Goal: Transaction & Acquisition: Purchase product/service

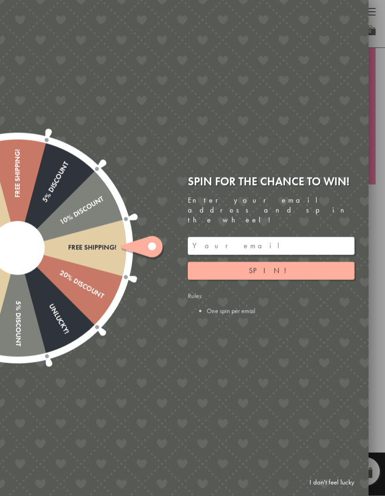
scroll to position [168, 0]
click at [295, 252] on input "email" at bounding box center [271, 246] width 167 height 18
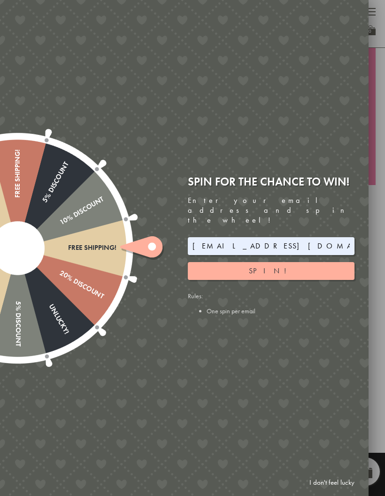
click at [287, 275] on button "Spin!" at bounding box center [271, 271] width 167 height 18
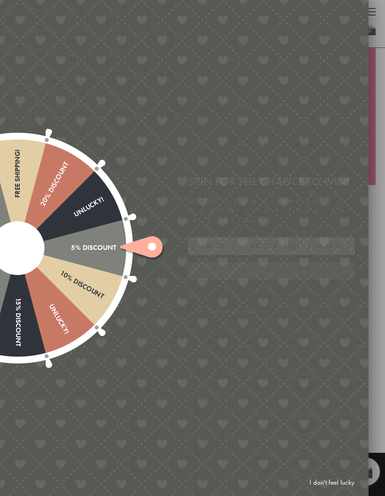
type input "886PH4TT"
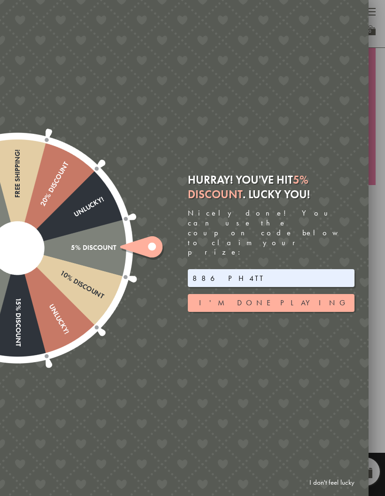
click at [318, 306] on button "I'm done playing" at bounding box center [271, 303] width 167 height 18
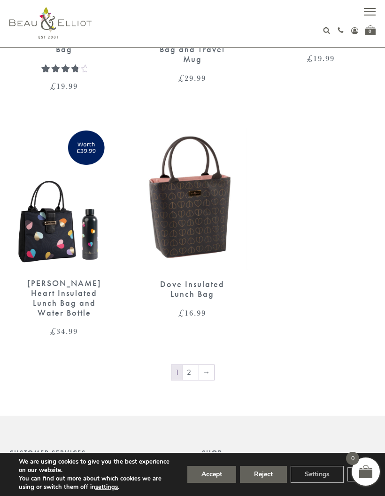
scroll to position [1769, 0]
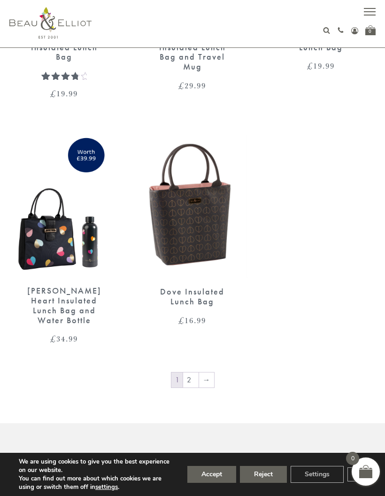
click at [204, 372] on link "→" at bounding box center [206, 379] width 15 height 15
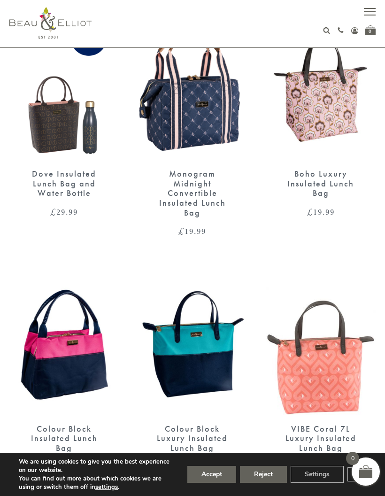
scroll to position [377, 0]
click at [58, 124] on img at bounding box center [63, 89] width 109 height 141
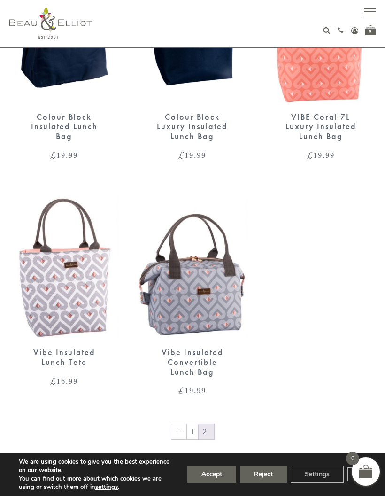
scroll to position [689, 0]
click at [178, 427] on link "←" at bounding box center [178, 431] width 15 height 15
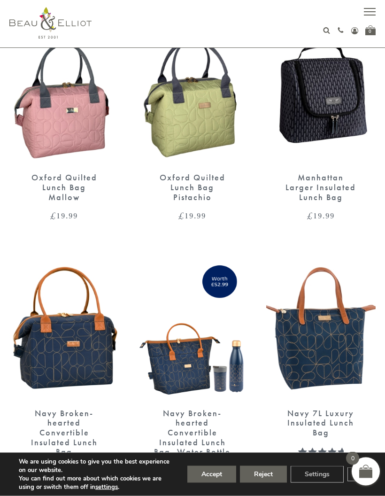
scroll to position [1119, 0]
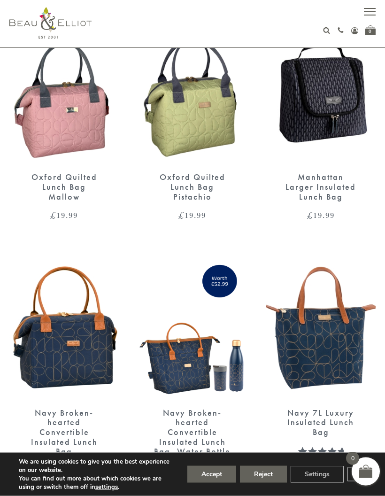
click at [340, 334] on img at bounding box center [320, 327] width 109 height 141
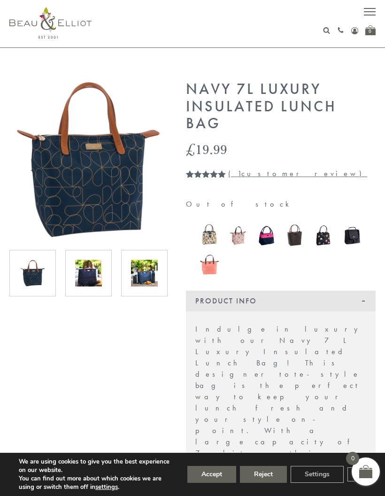
click at [139, 277] on img at bounding box center [144, 273] width 27 height 27
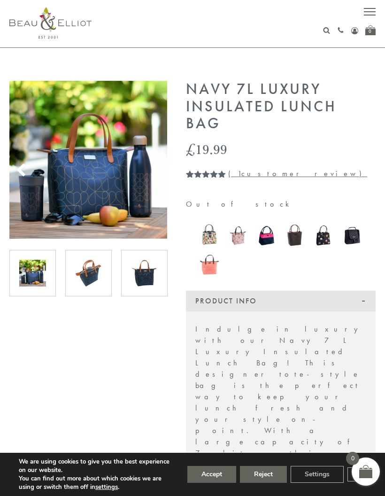
click at [87, 274] on img at bounding box center [88, 273] width 27 height 27
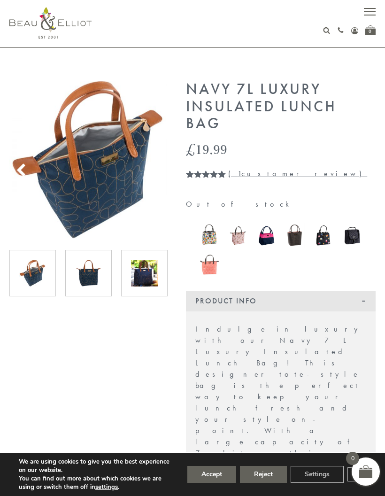
click at [39, 272] on img at bounding box center [32, 273] width 27 height 27
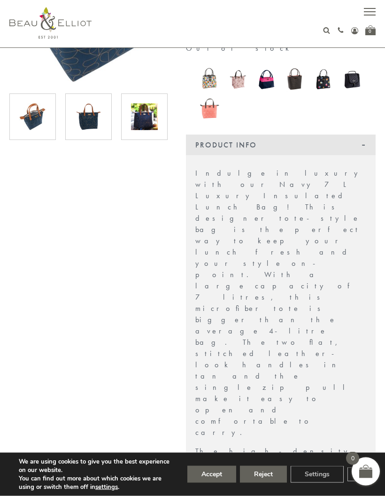
scroll to position [156, 0]
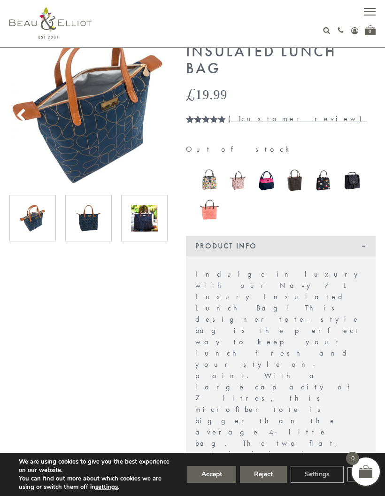
scroll to position [0, 0]
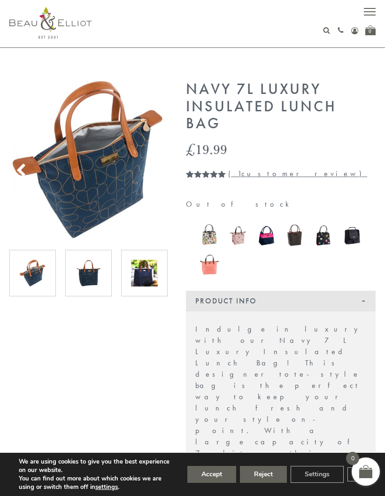
click at [210, 235] on img at bounding box center [209, 235] width 19 height 25
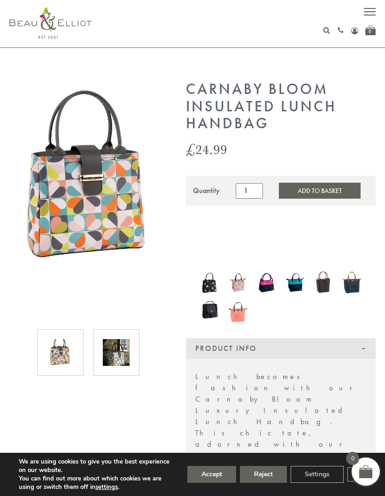
click at [235, 280] on img at bounding box center [238, 282] width 19 height 25
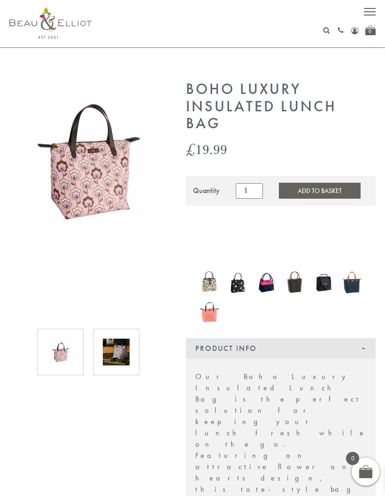
click at [268, 285] on img at bounding box center [266, 282] width 19 height 25
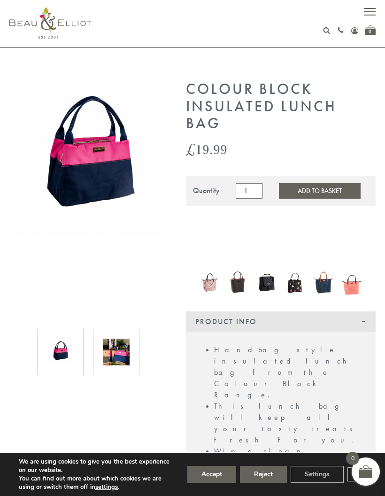
click at [352, 286] on img at bounding box center [351, 282] width 19 height 25
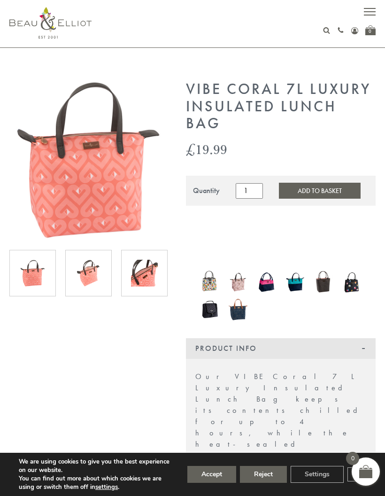
click at [208, 286] on img at bounding box center [209, 282] width 19 height 25
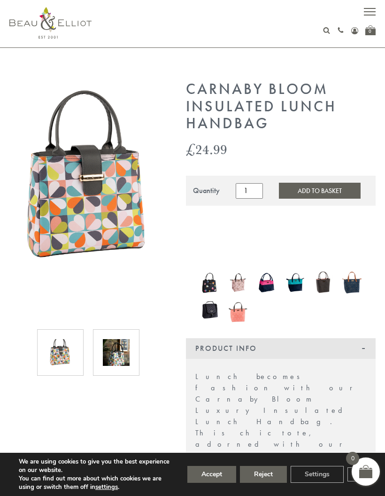
click at [119, 351] on img at bounding box center [116, 352] width 27 height 27
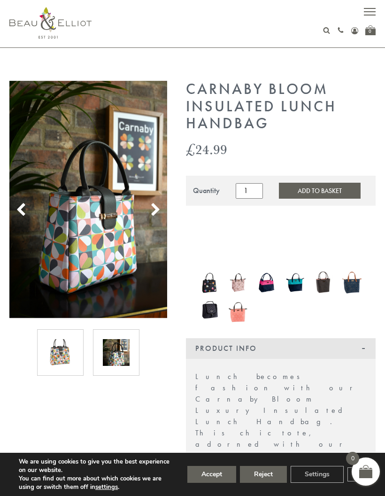
click at [60, 356] on img at bounding box center [60, 352] width 27 height 27
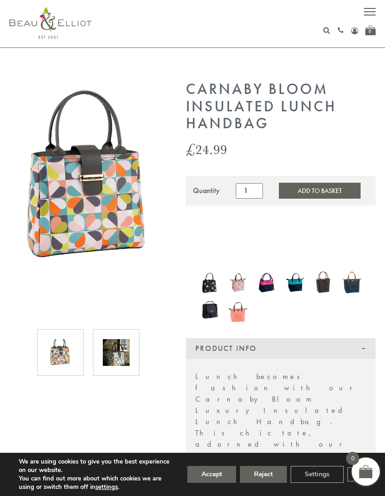
click at [86, 222] on img at bounding box center [88, 183] width 158 height 205
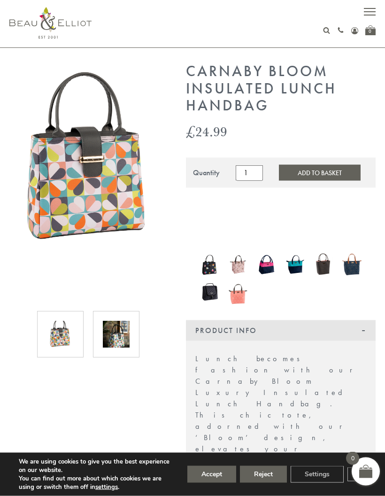
scroll to position [28, 0]
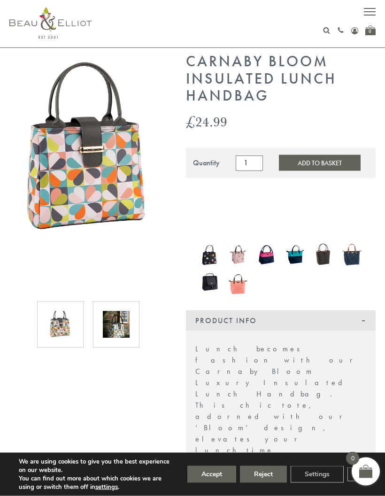
click at [355, 252] on img at bounding box center [351, 254] width 19 height 25
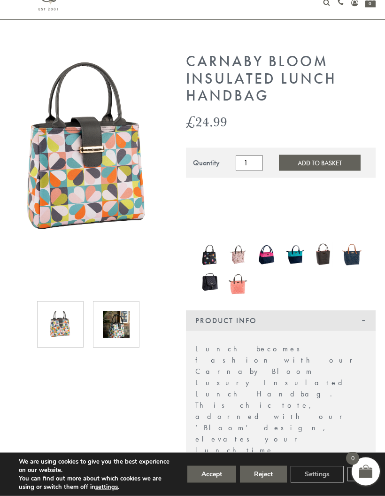
scroll to position [66, 0]
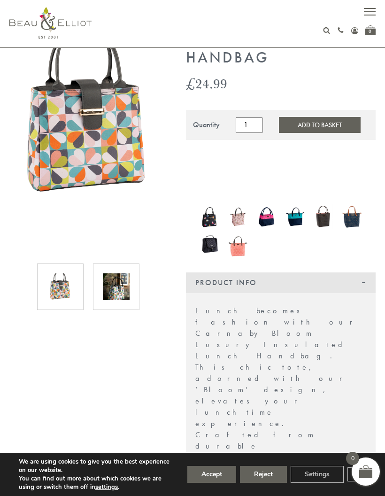
click at [47, 20] on img at bounding box center [50, 22] width 82 height 31
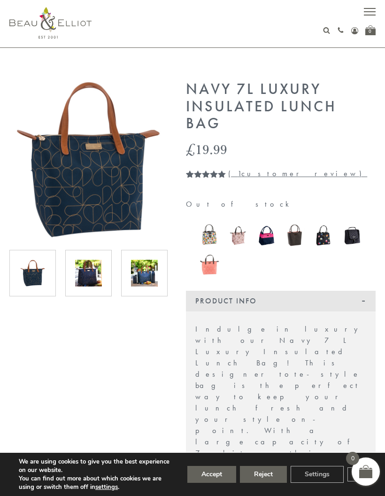
click at [92, 183] on img at bounding box center [88, 160] width 158 height 158
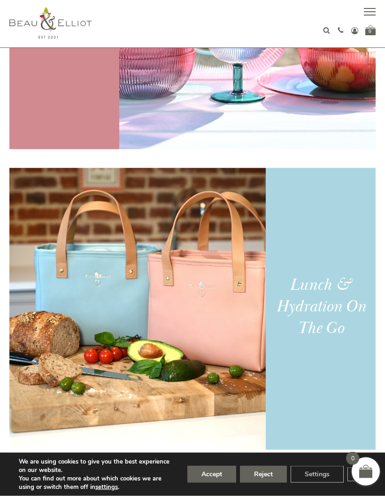
scroll to position [393, 0]
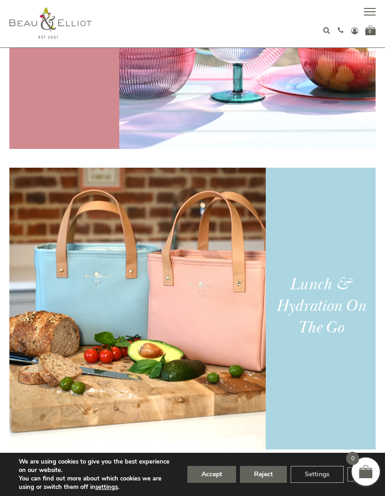
click at [326, 302] on div "Lunch & Hydration On The Go" at bounding box center [320, 306] width 99 height 65
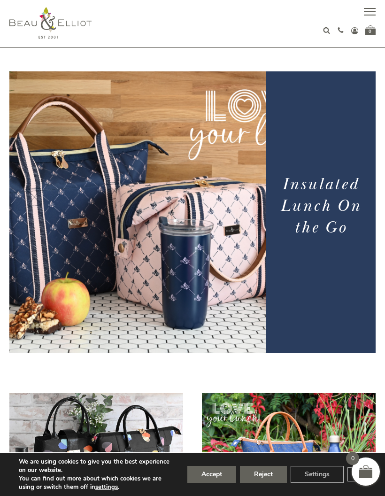
click at [314, 213] on h1 "Insulated Lunch On the Go" at bounding box center [320, 206] width 99 height 65
click at [207, 280] on img at bounding box center [137, 212] width 256 height 282
click at [332, 249] on div "Insulated Lunch On the Go" at bounding box center [321, 212] width 110 height 156
click at [330, 215] on h1 "Insulated Lunch On the Go" at bounding box center [320, 206] width 99 height 65
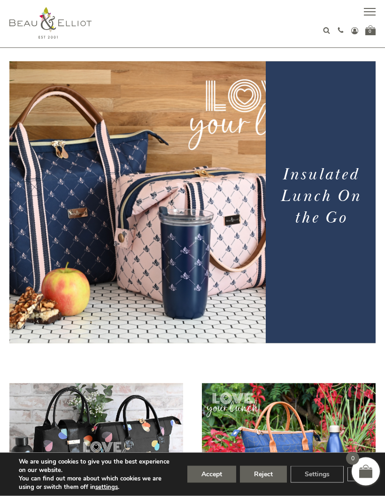
click at [370, 9] on button "button" at bounding box center [370, 13] width 12 height 12
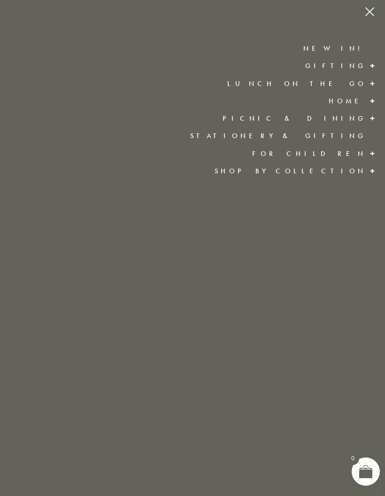
click at [367, 80] on span at bounding box center [372, 83] width 15 height 17
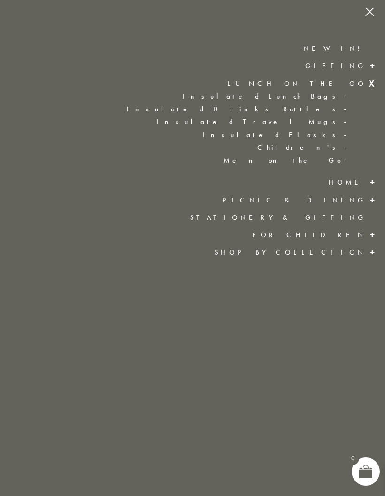
click at [341, 94] on link "Insulated Lunch Bags" at bounding box center [188, 97] width 338 height 8
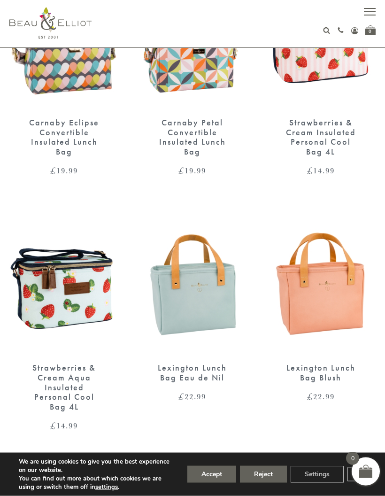
scroll to position [674, 0]
click at [202, 302] on img at bounding box center [192, 282] width 109 height 141
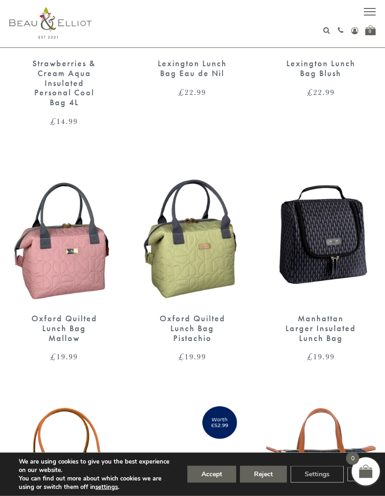
scroll to position [978, 0]
click at [66, 254] on img at bounding box center [63, 232] width 109 height 141
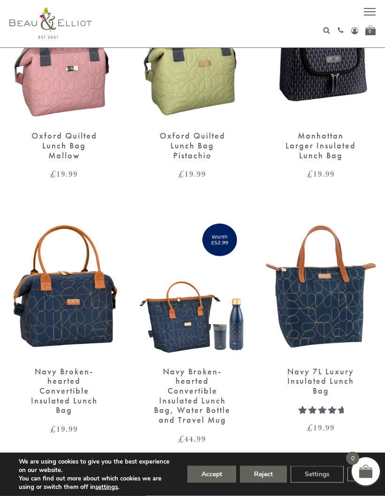
scroll to position [1161, 0]
click at [66, 309] on img at bounding box center [63, 286] width 109 height 141
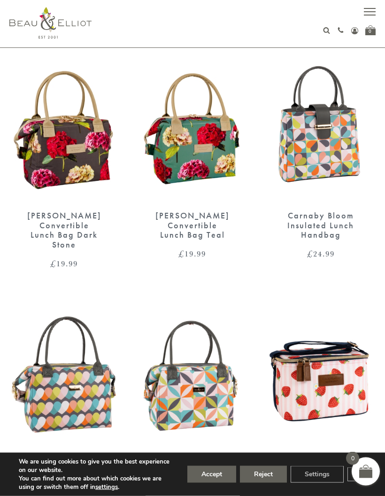
scroll to position [336, 0]
click at [207, 405] on img at bounding box center [192, 375] width 109 height 141
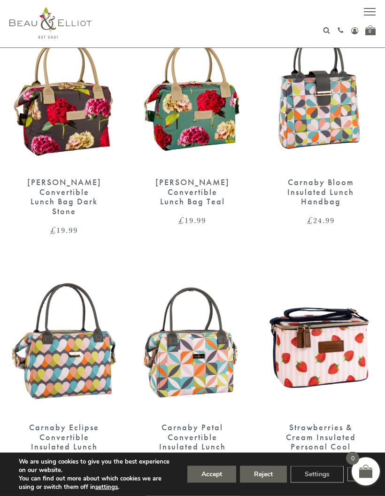
scroll to position [368, 0]
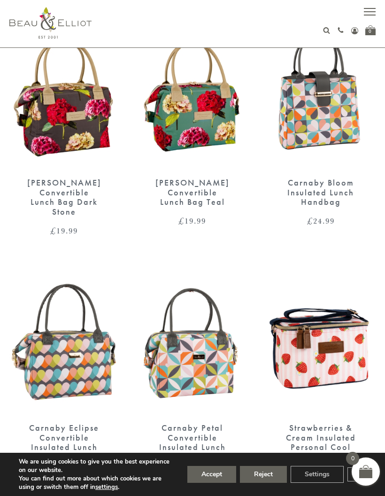
click at [339, 119] on img at bounding box center [320, 97] width 109 height 141
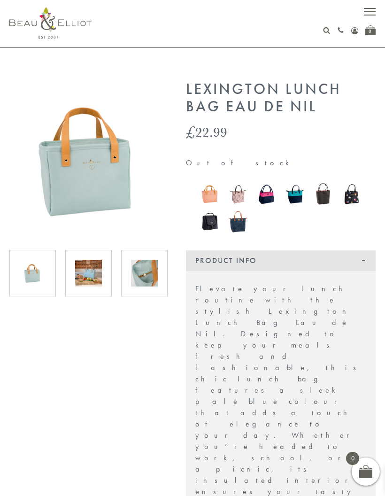
click at [86, 277] on img at bounding box center [88, 273] width 27 height 27
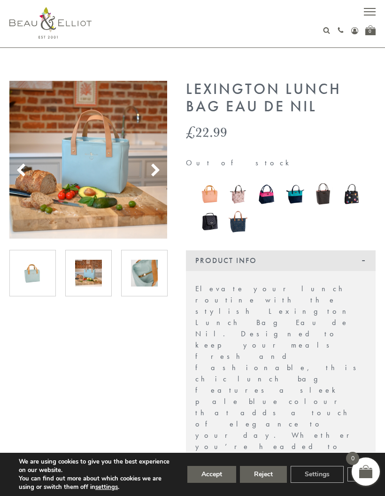
click at [141, 272] on img at bounding box center [144, 273] width 27 height 27
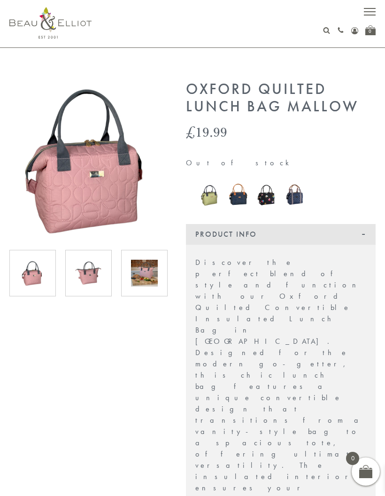
click at [86, 275] on img at bounding box center [88, 273] width 27 height 27
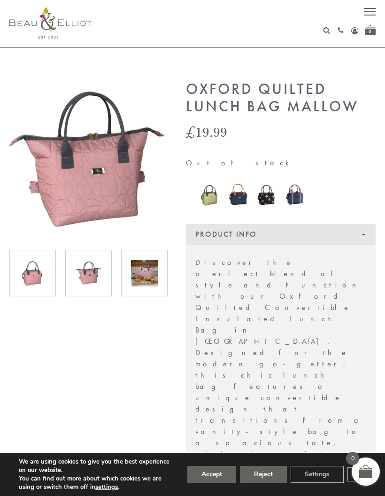
click at [151, 273] on img at bounding box center [144, 273] width 27 height 27
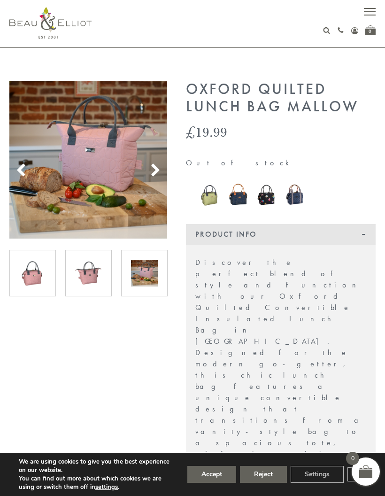
click at [36, 276] on img at bounding box center [32, 273] width 27 height 27
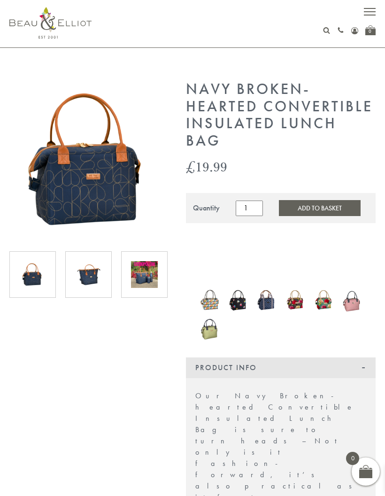
click at [86, 279] on img at bounding box center [88, 274] width 27 height 27
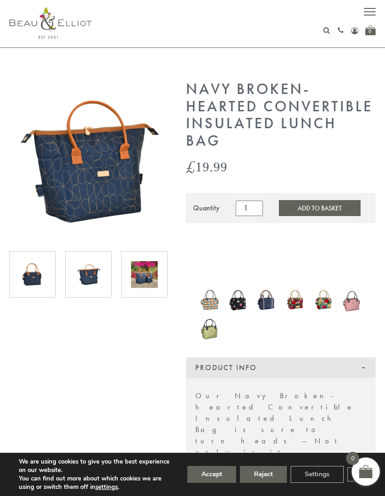
click at [144, 284] on img at bounding box center [144, 274] width 27 height 27
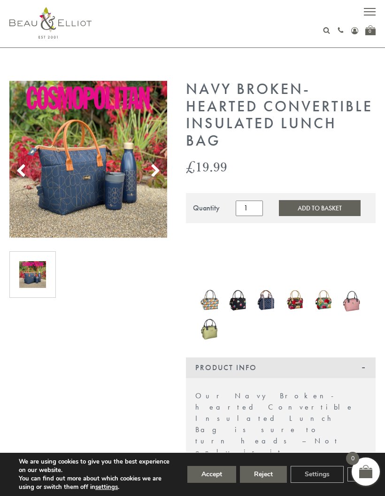
click at [157, 173] on icon at bounding box center [155, 171] width 14 height 14
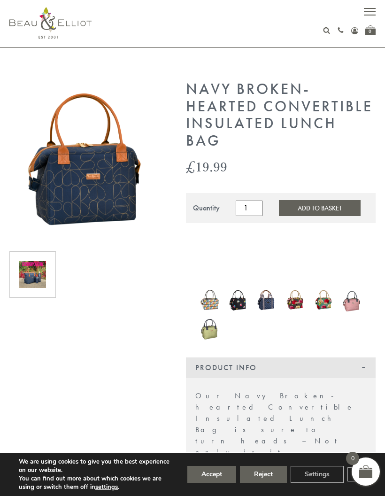
click at [160, 171] on icon at bounding box center [155, 171] width 14 height 14
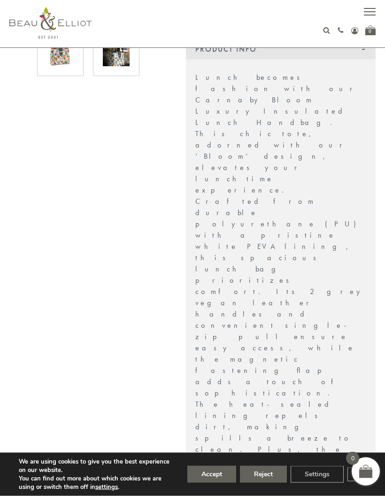
scroll to position [300, 0]
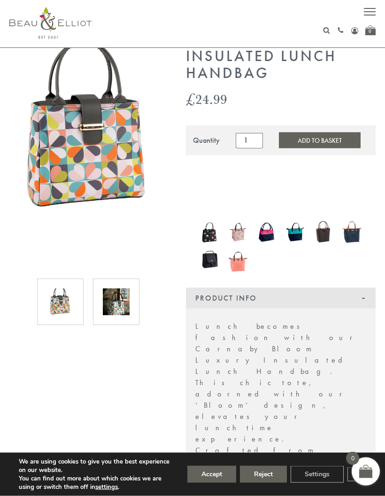
click at [117, 301] on img at bounding box center [116, 302] width 27 height 27
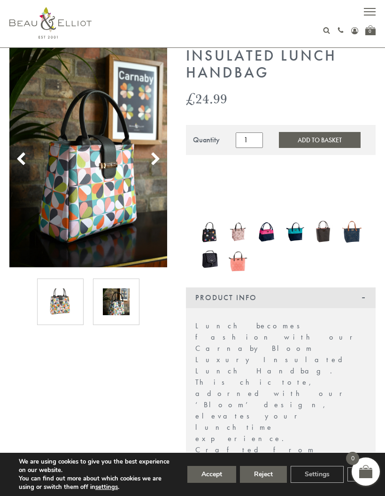
click at [63, 308] on img at bounding box center [60, 301] width 27 height 27
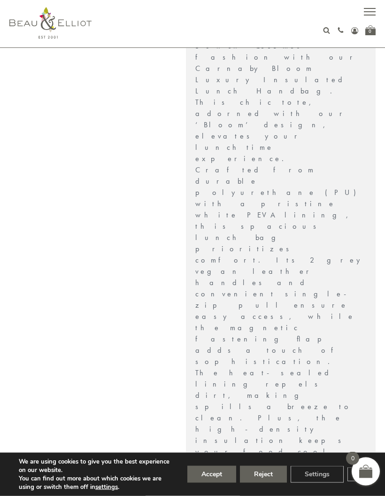
scroll to position [331, 0]
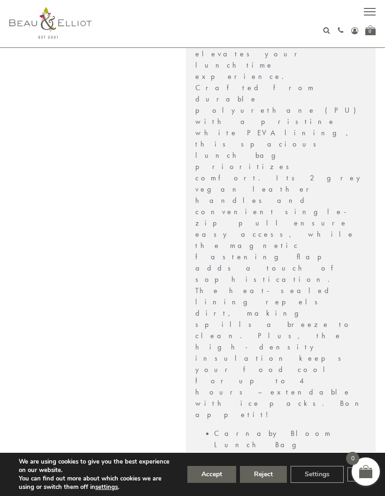
scroll to position [401, 0]
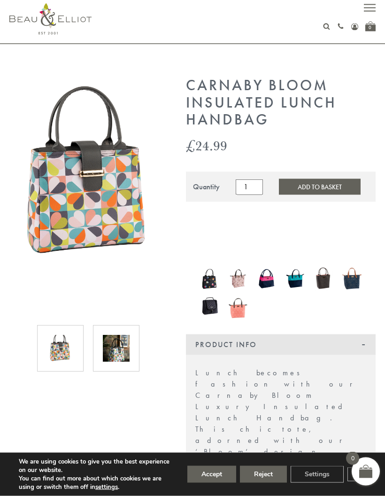
scroll to position [0, 0]
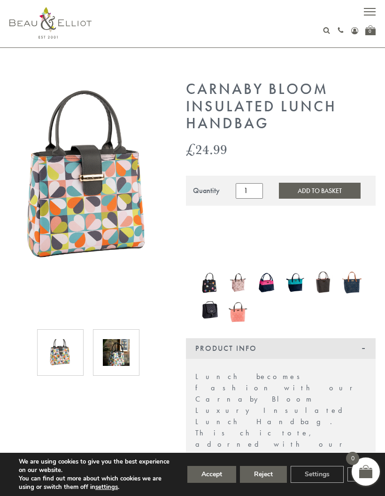
click at [121, 349] on img at bounding box center [116, 352] width 27 height 27
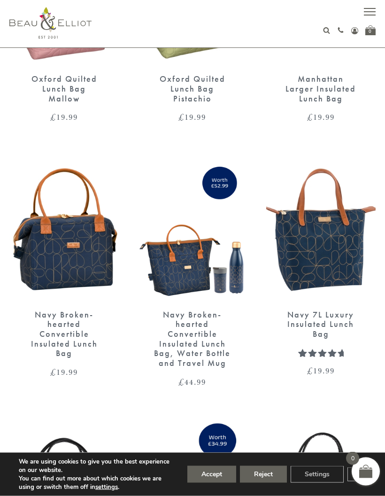
scroll to position [1218, 0]
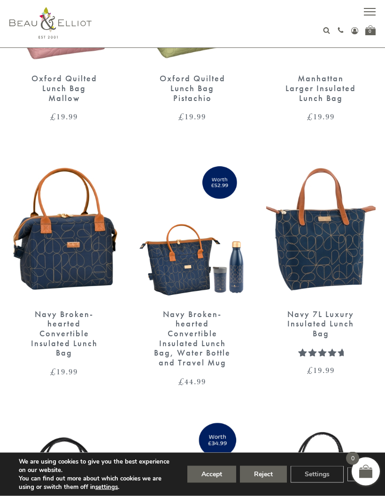
click at [201, 259] on img at bounding box center [192, 229] width 109 height 141
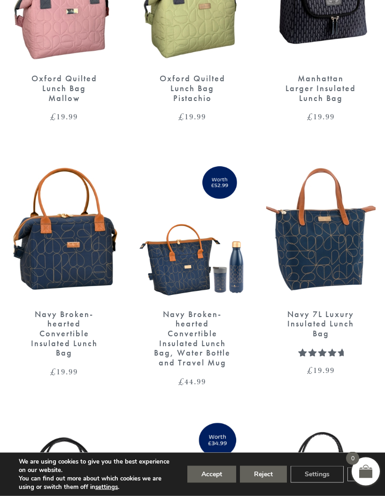
scroll to position [1256, 0]
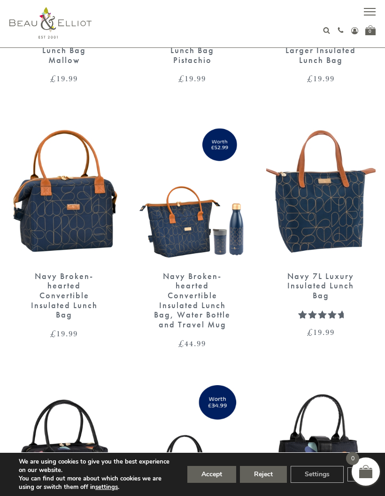
click at [67, 210] on img at bounding box center [63, 191] width 109 height 141
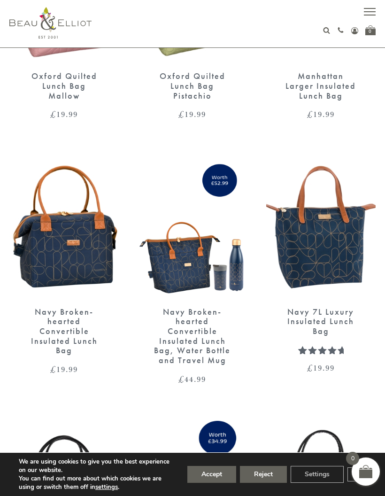
scroll to position [1238, 0]
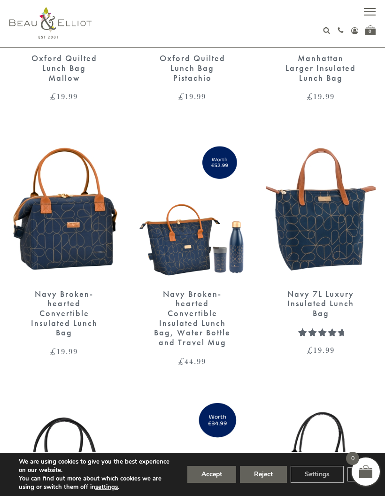
click at [199, 299] on div "Navy Broken-hearted Convertible Insulated Lunch Bag, Water Bottle and Travel Mug" at bounding box center [192, 318] width 77 height 58
click at [189, 235] on img at bounding box center [192, 209] width 109 height 141
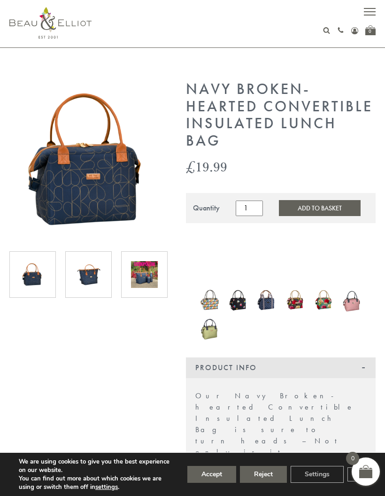
click at [85, 270] on img at bounding box center [88, 274] width 27 height 27
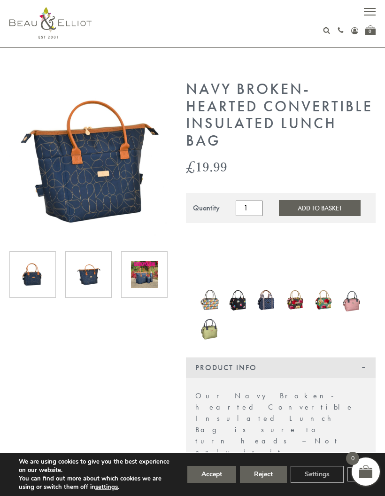
click at [142, 281] on img at bounding box center [144, 274] width 27 height 27
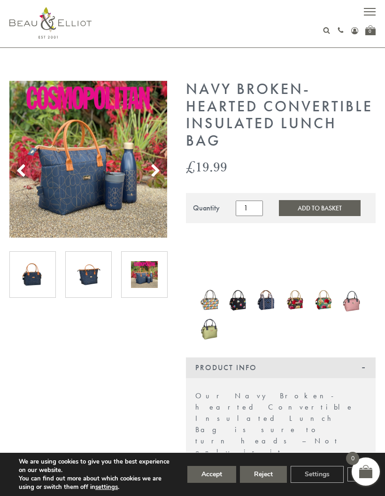
click at [88, 274] on img at bounding box center [88, 274] width 27 height 27
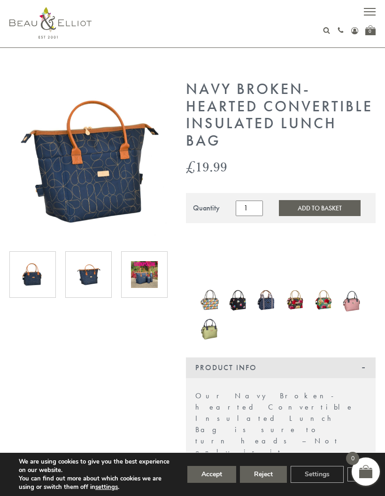
click at [27, 278] on img at bounding box center [32, 274] width 27 height 27
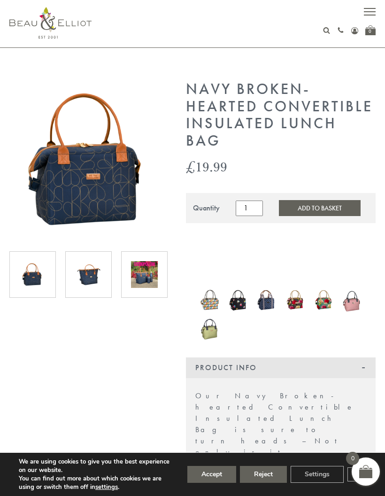
click at [143, 275] on img at bounding box center [144, 274] width 27 height 27
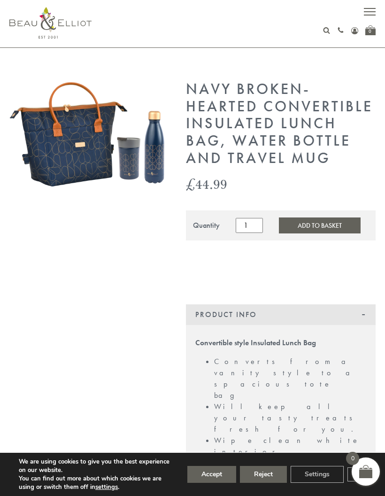
click at [332, 223] on button "Add to Basket" at bounding box center [320, 225] width 82 height 16
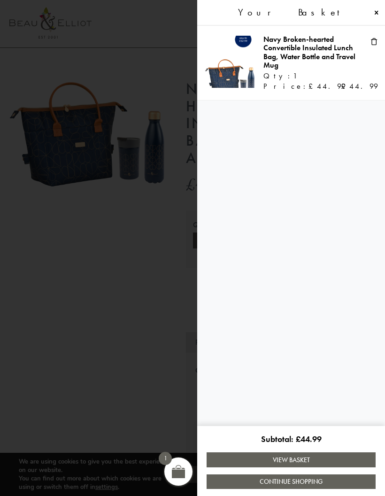
click at [316, 458] on link "View Basket" at bounding box center [291, 459] width 169 height 15
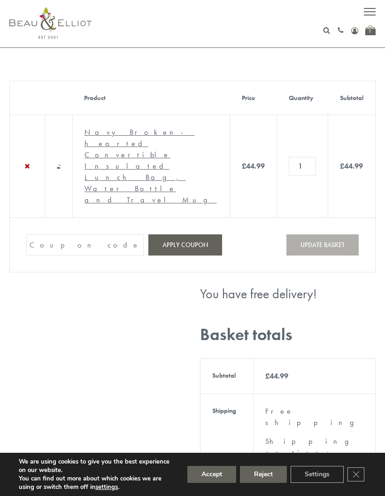
click at [100, 234] on input "Coupon:" at bounding box center [84, 244] width 117 height 21
paste input "886PH4TT"
type input "886PH4TT"
click at [201, 234] on button "Apply coupon" at bounding box center [185, 244] width 74 height 21
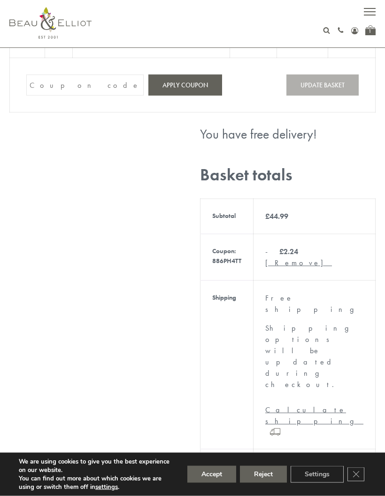
scroll to position [209, 0]
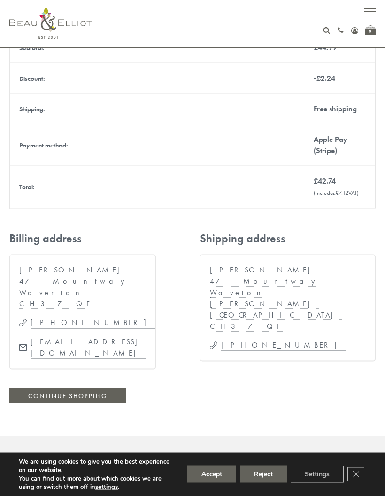
scroll to position [216, 0]
click at [102, 388] on link "Continue shopping" at bounding box center [67, 395] width 116 height 15
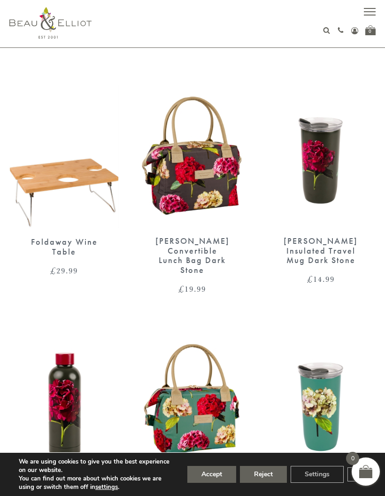
click at [370, 10] on button "button" at bounding box center [370, 13] width 12 height 12
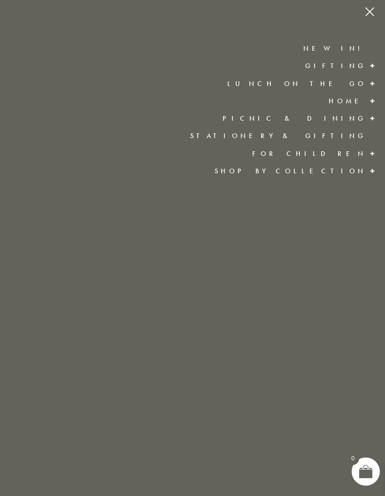
click at [356, 135] on link "Stationery & Gifting" at bounding box center [278, 135] width 176 height 9
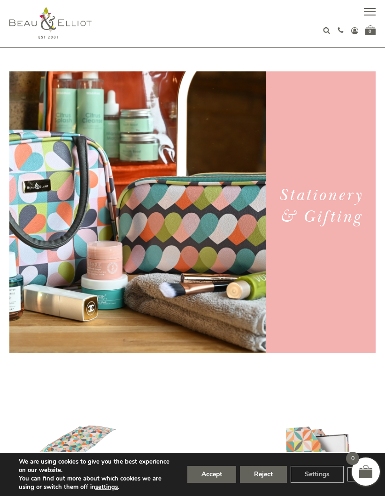
click at [214, 471] on button "Accept" at bounding box center [211, 474] width 49 height 17
